Goal: Task Accomplishment & Management: Manage account settings

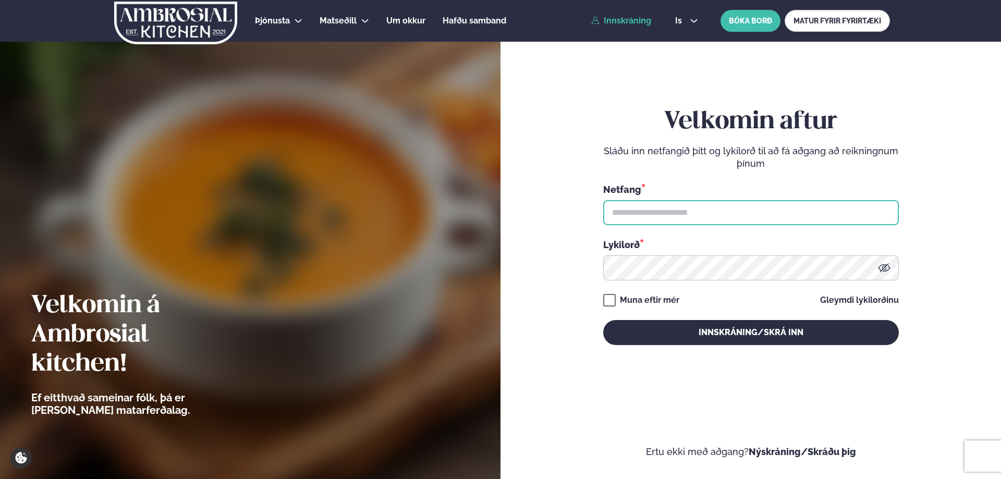
click at [659, 214] on input "text" at bounding box center [751, 212] width 296 height 25
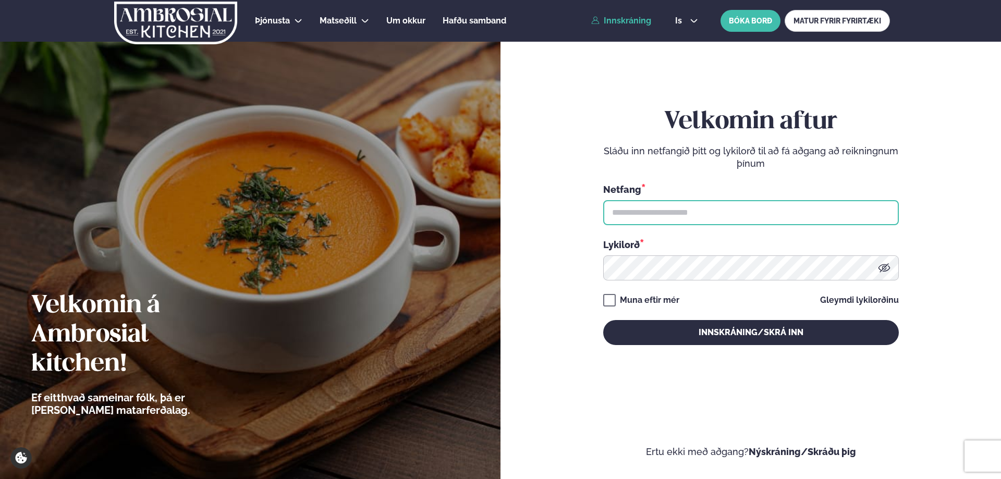
click at [663, 211] on input "text" at bounding box center [751, 212] width 296 height 25
type input "**********"
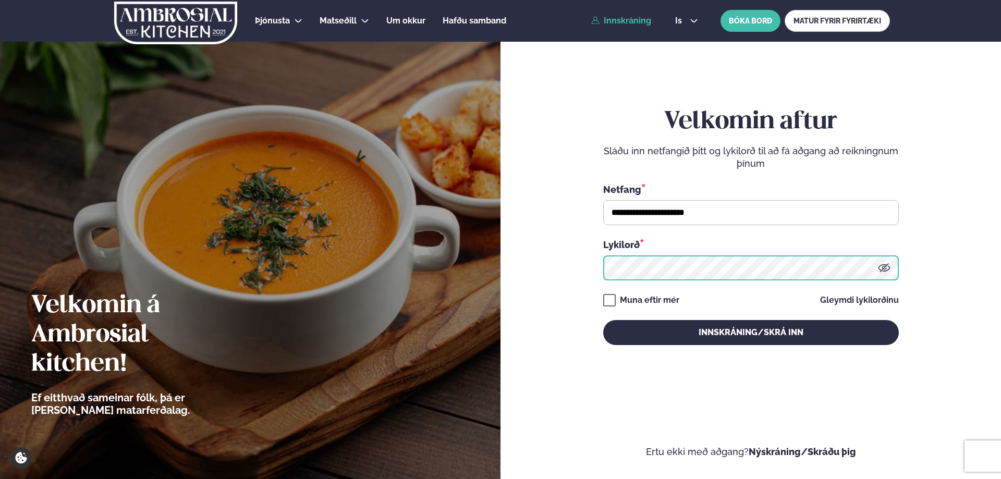
click at [603, 320] on button "Innskráning/Skrá inn" at bounding box center [751, 332] width 296 height 25
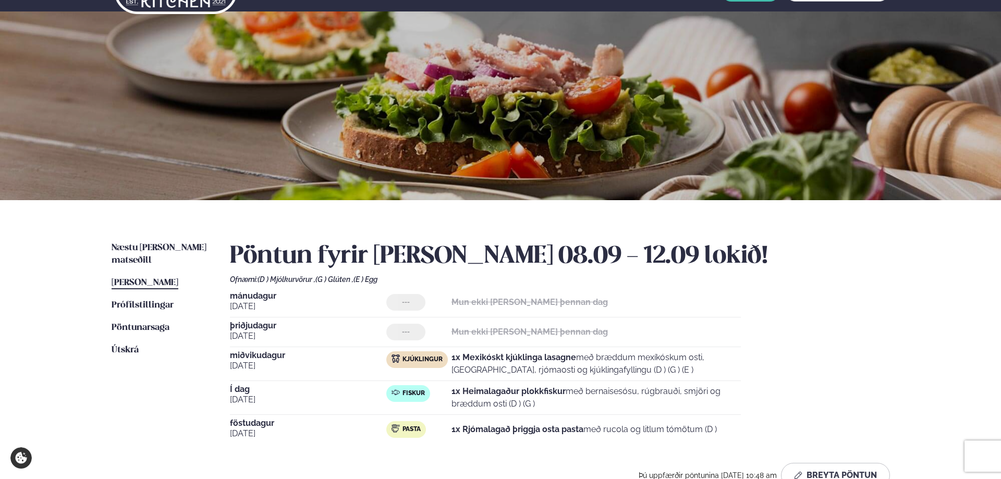
scroll to position [53, 0]
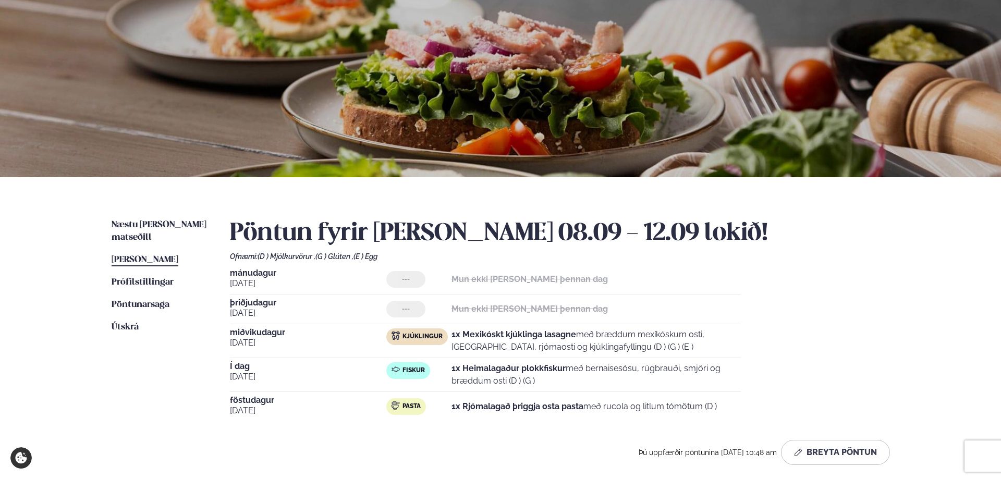
drag, startPoint x: 602, startPoint y: 370, endPoint x: 685, endPoint y: 378, distance: 83.8
click at [685, 378] on p "1x Heimalagaður plokkfiskur með bernaisesósu, rúgbrauði, smjöri og bræddum osti…" at bounding box center [596, 374] width 289 height 25
drag, startPoint x: 659, startPoint y: 371, endPoint x: 624, endPoint y: 368, distance: 35.0
click at [624, 368] on p "1x Heimalagaður plokkfiskur með bernaisesósu, rúgbrauði, smjöri og bræddum osti…" at bounding box center [596, 374] width 289 height 25
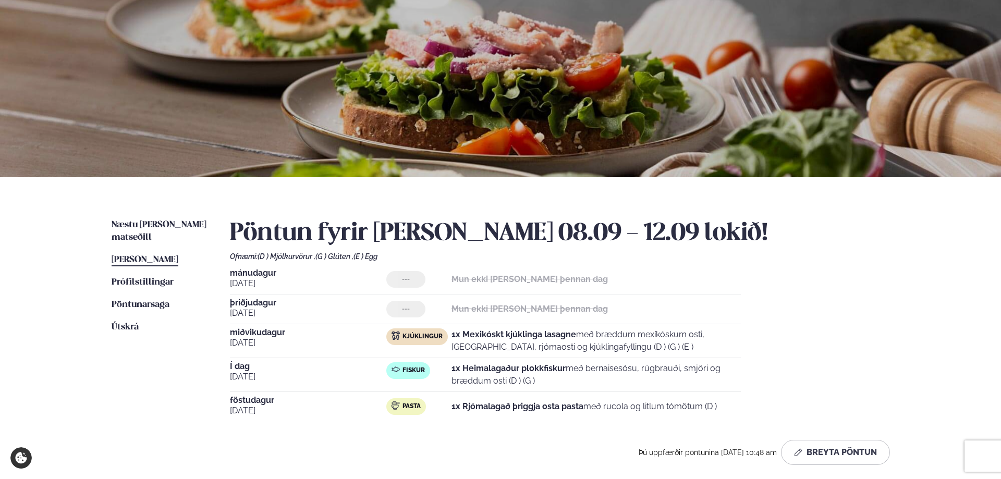
click at [624, 368] on p "1x Heimalagaður plokkfiskur með bernaisesósu, rúgbrauði, smjöri og bræddum osti…" at bounding box center [596, 374] width 289 height 25
drag, startPoint x: 545, startPoint y: 369, endPoint x: 642, endPoint y: 368, distance: 97.0
click at [642, 368] on p "1x Heimalagaður plokkfiskur með bernaisesósu, rúgbrauði, smjöri og bræddum osti…" at bounding box center [596, 374] width 289 height 25
click at [646, 368] on p "1x Heimalagaður plokkfiskur með bernaisesósu, rúgbrauði, smjöri og bræddum osti…" at bounding box center [596, 374] width 289 height 25
drag, startPoint x: 624, startPoint y: 408, endPoint x: 642, endPoint y: 406, distance: 18.4
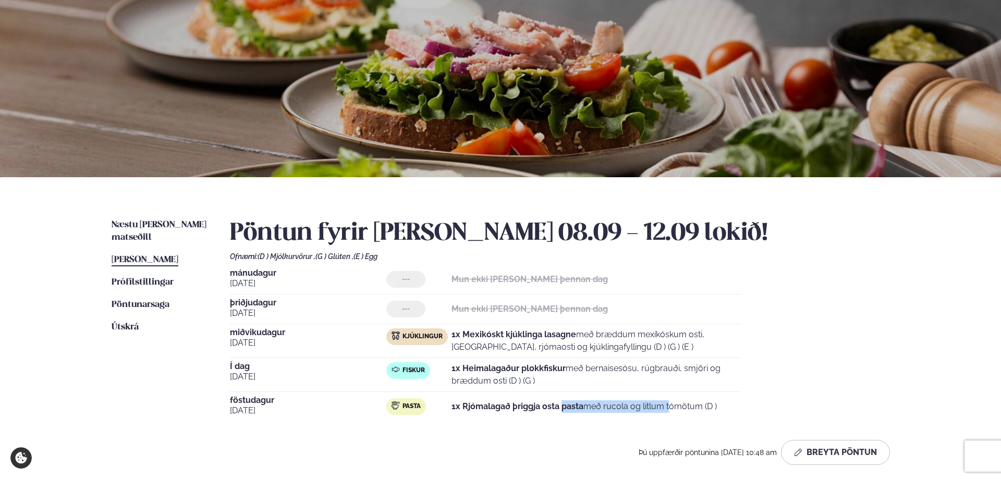
click at [638, 406] on p "1x Rjómalagað þriggja osta pasta með rucola og litlum tómötum (D )" at bounding box center [584, 407] width 265 height 13
click at [644, 406] on p "1x Rjómalagað þriggja osta pasta með rucola og litlum tómötum (D )" at bounding box center [584, 407] width 265 height 13
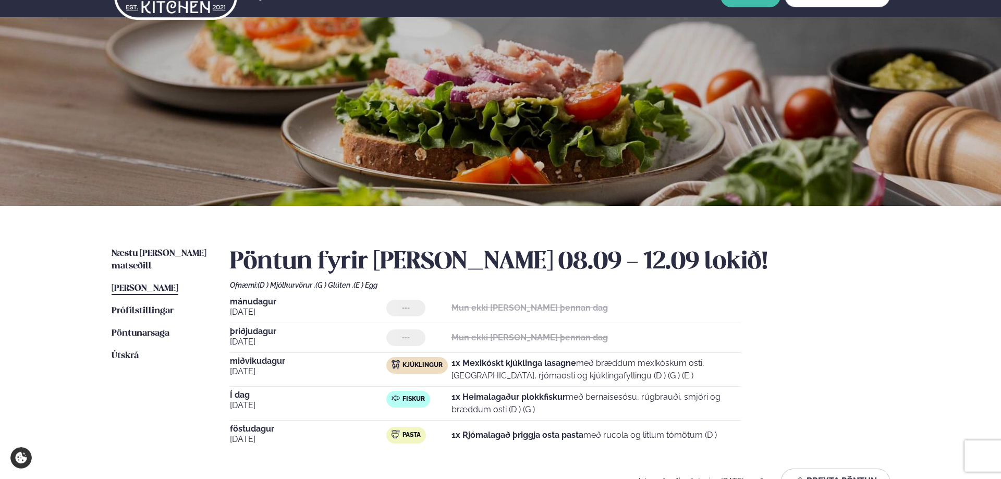
scroll to position [0, 0]
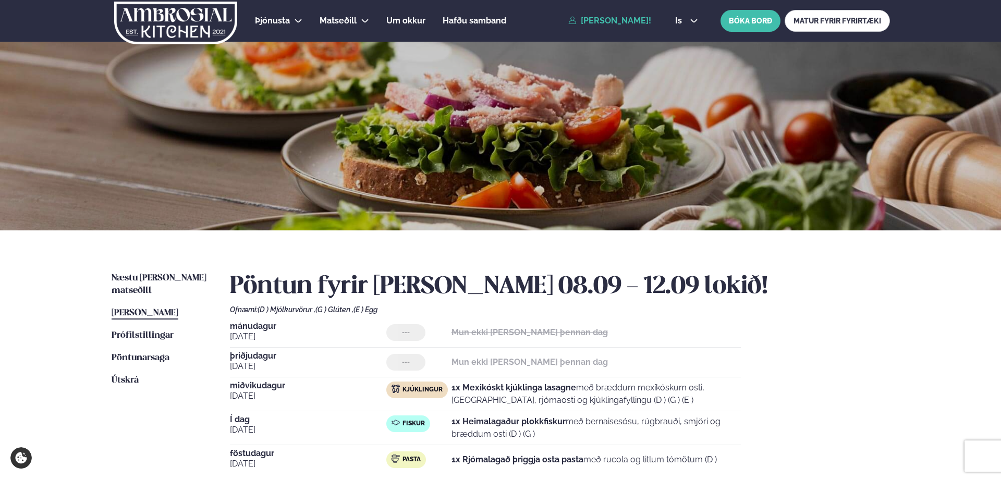
click at [604, 23] on link "[PERSON_NAME]!" at bounding box center [610, 20] width 83 height 9
